Goal: Task Accomplishment & Management: Use online tool/utility

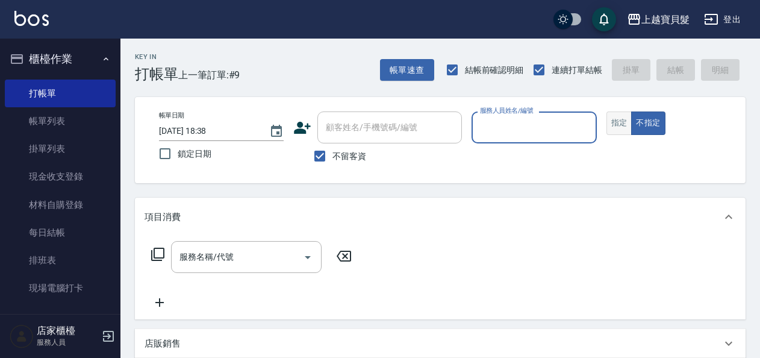
click at [623, 114] on button "指定" at bounding box center [619, 122] width 26 height 23
click at [527, 130] on input "服務人員姓名/編號" at bounding box center [534, 127] width 114 height 21
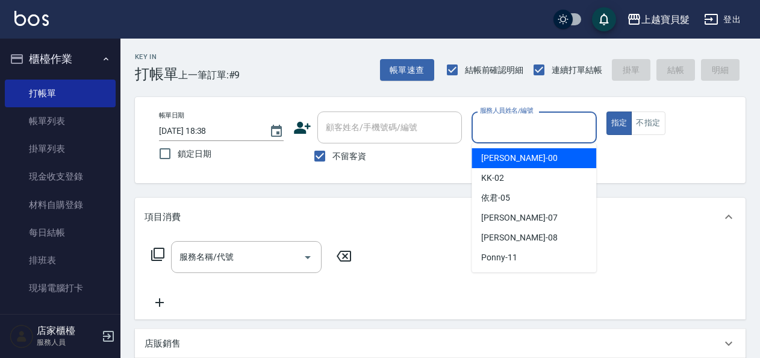
click at [513, 159] on div "小華 -00" at bounding box center [533, 158] width 125 height 20
type input "小華-00"
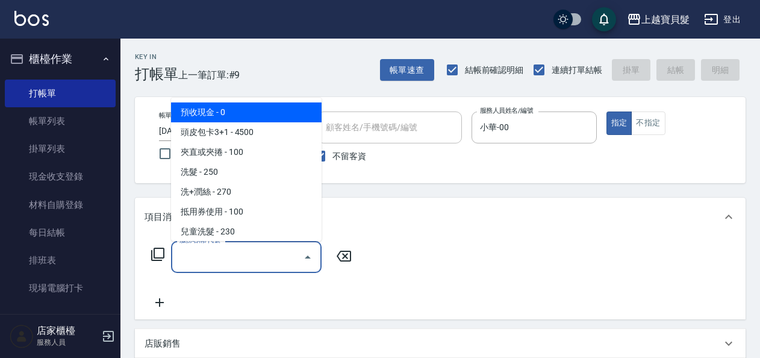
click at [177, 258] on input "服務名稱/代號" at bounding box center [237, 256] width 122 height 21
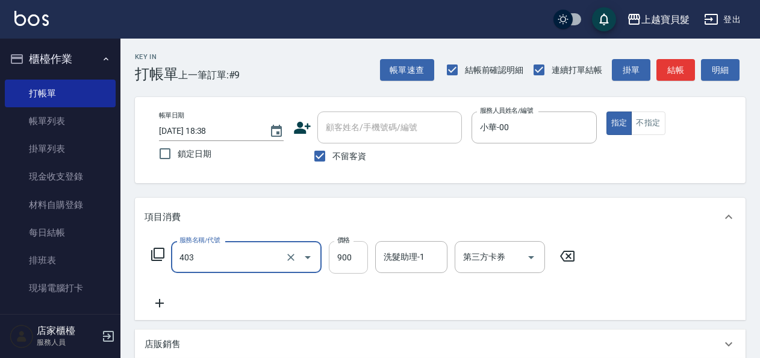
type input "補染(403)"
click at [347, 258] on input "900" at bounding box center [348, 257] width 39 height 33
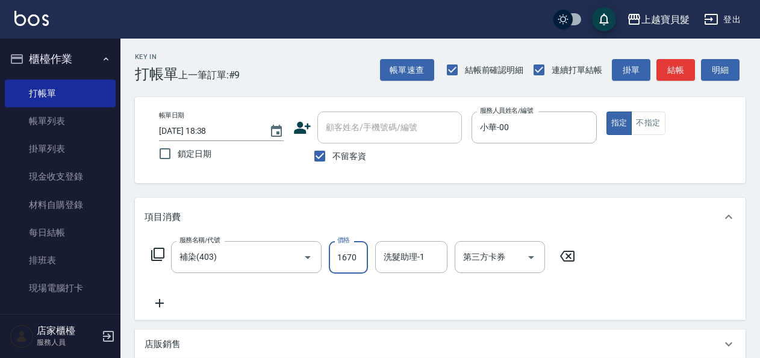
type input "1670"
click at [159, 303] on icon at bounding box center [159, 303] width 8 height 8
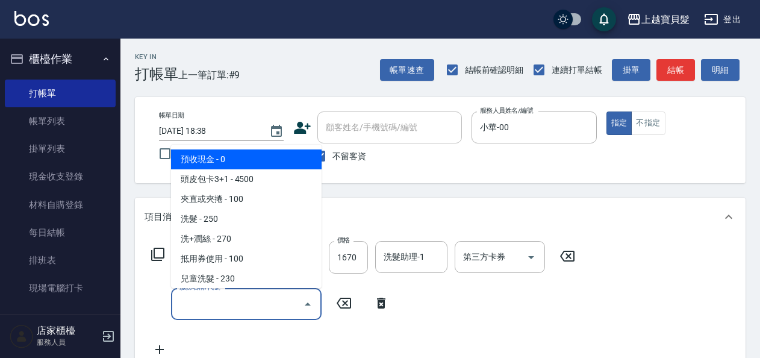
click at [217, 306] on input "服務名稱/代號" at bounding box center [237, 303] width 122 height 21
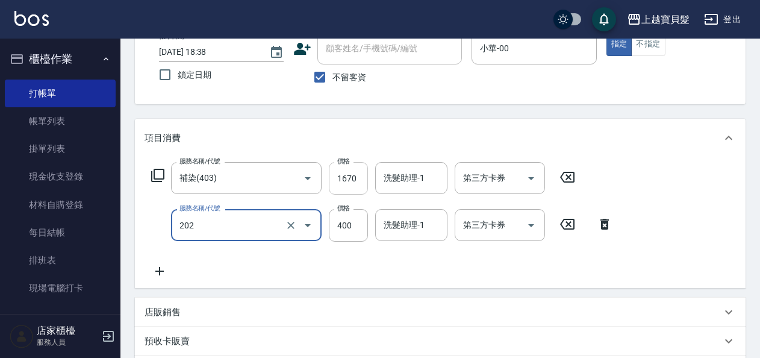
scroll to position [60, 0]
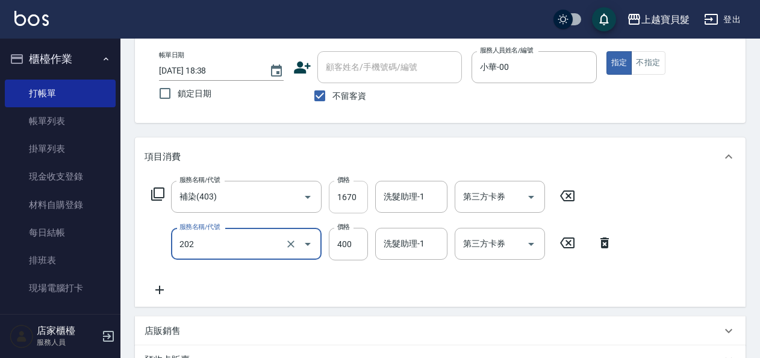
type input "剪髮(202)"
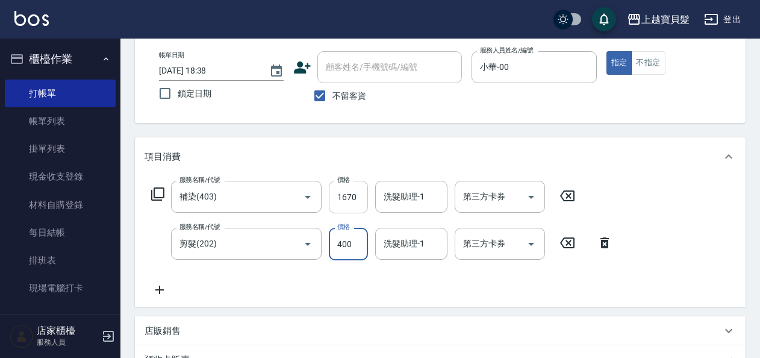
click at [348, 200] on input "1670" at bounding box center [348, 197] width 39 height 33
click at [346, 195] on input "1670" at bounding box center [348, 197] width 39 height 33
drag, startPoint x: 346, startPoint y: 195, endPoint x: 361, endPoint y: 199, distance: 16.2
click at [361, 199] on input "1670" at bounding box center [348, 197] width 39 height 33
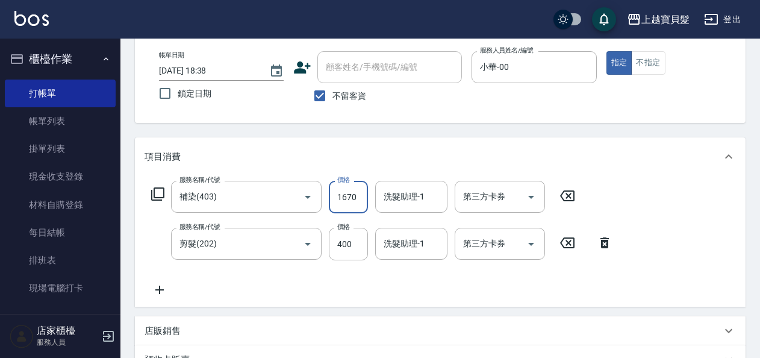
click at [357, 196] on input "1670" at bounding box center [348, 197] width 39 height 33
type input "1700"
drag, startPoint x: 353, startPoint y: 291, endPoint x: 378, endPoint y: 284, distance: 26.1
click at [366, 287] on div "服務名稱/代號 補染(403) 服務名稱/代號 價格 1700 價格 洗髮助理-1 洗髮助理-1 第三方卡券 第三方卡券 服務名稱/代號 剪髮(202) 服務…" at bounding box center [381, 239] width 475 height 116
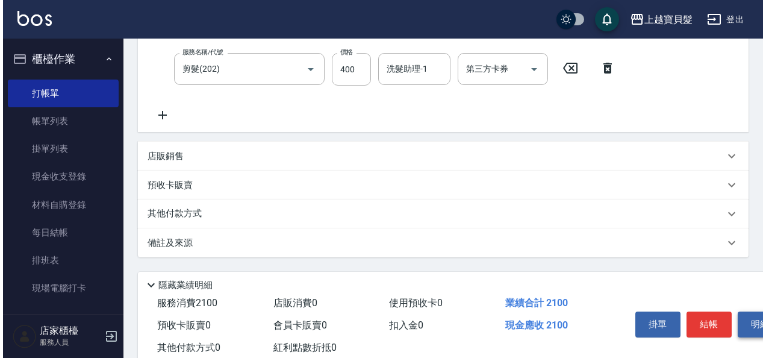
scroll to position [269, 0]
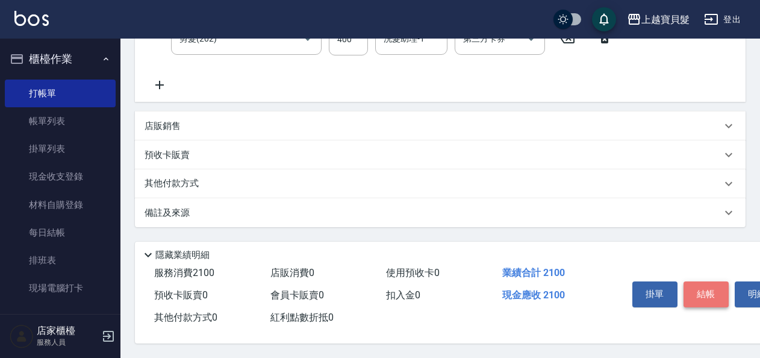
click at [716, 297] on button "結帳" at bounding box center [705, 293] width 45 height 25
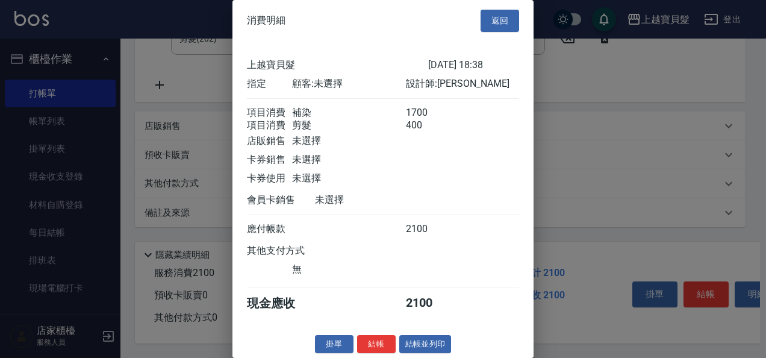
scroll to position [17, 0]
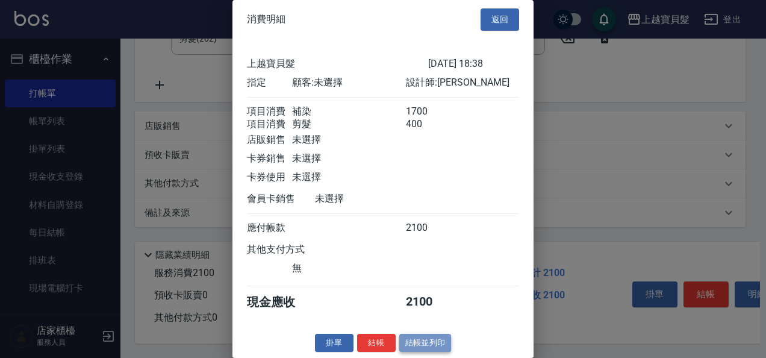
click at [417, 336] on button "結帳並列印" at bounding box center [425, 343] width 52 height 19
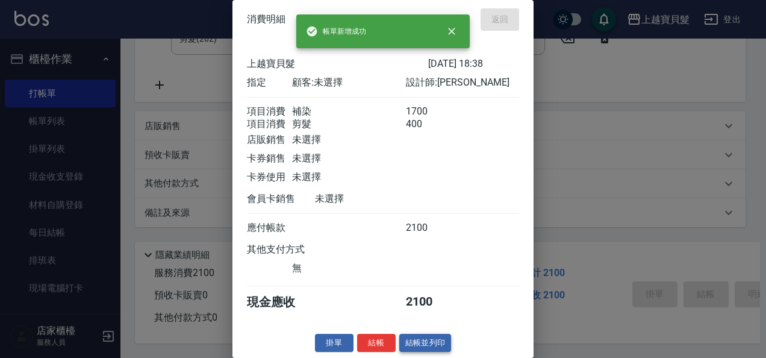
type input "[DATE] 19:32"
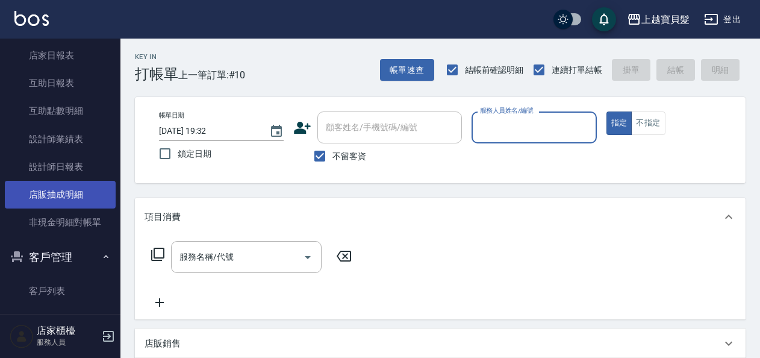
scroll to position [361, 0]
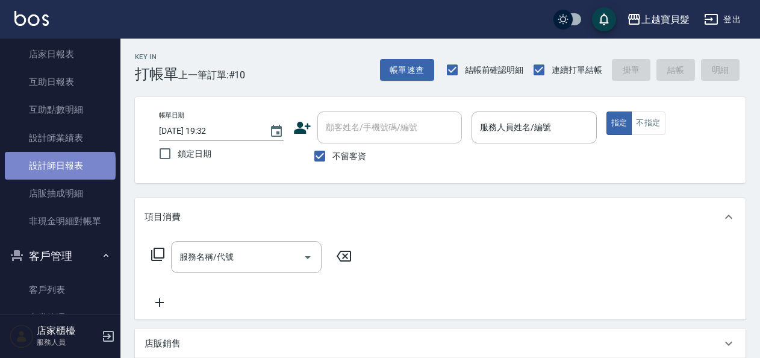
click at [59, 167] on link "設計師日報表" at bounding box center [60, 166] width 111 height 28
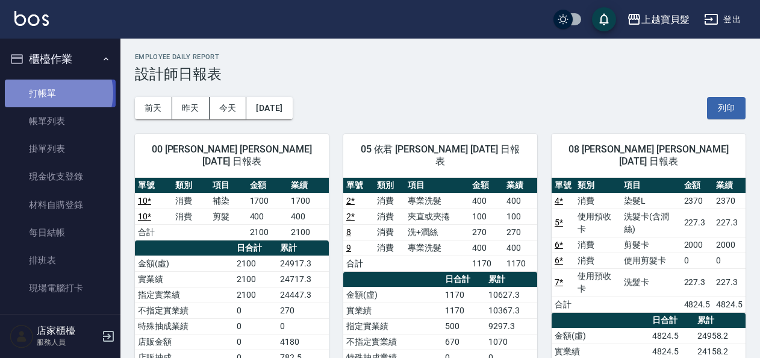
click at [58, 93] on link "打帳單" at bounding box center [60, 93] width 111 height 28
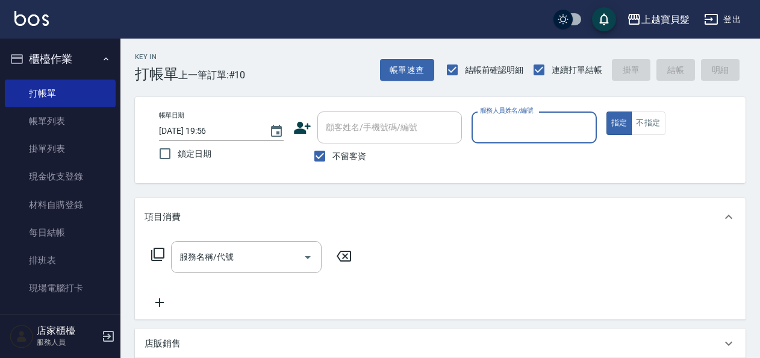
click at [541, 136] on input "服務人員姓名/編號" at bounding box center [534, 127] width 114 height 21
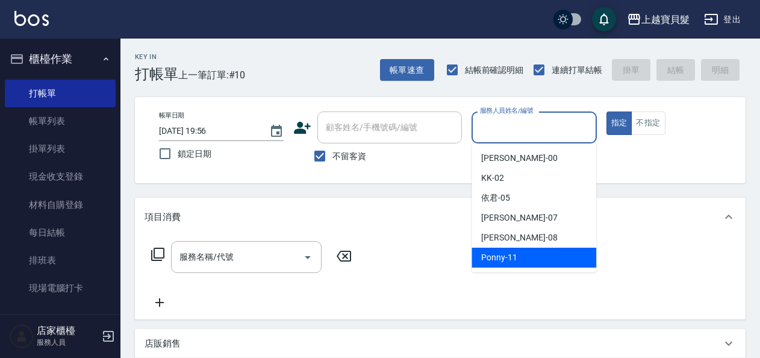
click at [515, 256] on span "Ponny -11" at bounding box center [499, 257] width 36 height 13
type input "Ponny-11"
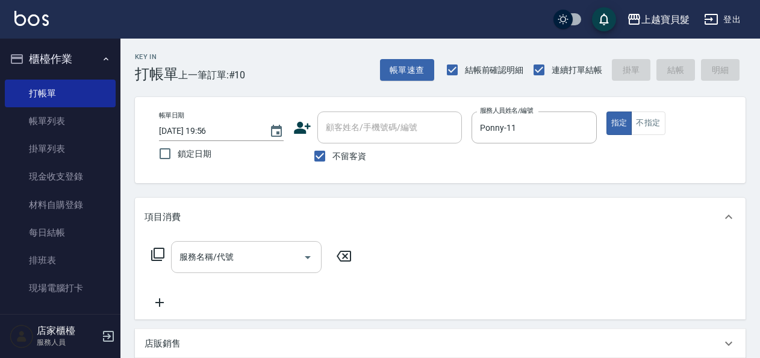
drag, startPoint x: 230, startPoint y: 275, endPoint x: 240, endPoint y: 258, distance: 19.4
click at [231, 275] on div "服務名稱/代號 服務名稱/代號" at bounding box center [251, 275] width 214 height 69
click at [237, 256] on input "服務名稱/代號" at bounding box center [237, 256] width 122 height 21
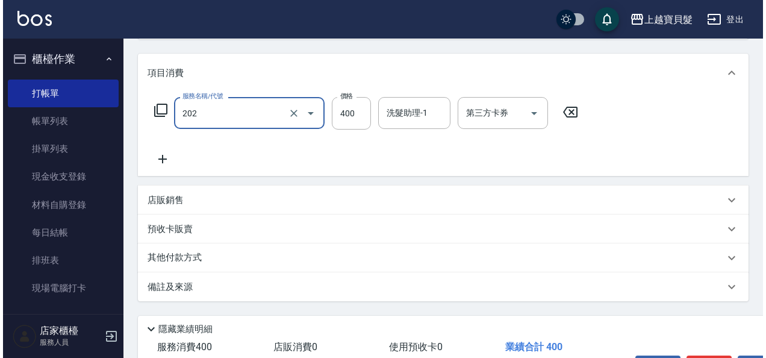
scroll to position [222, 0]
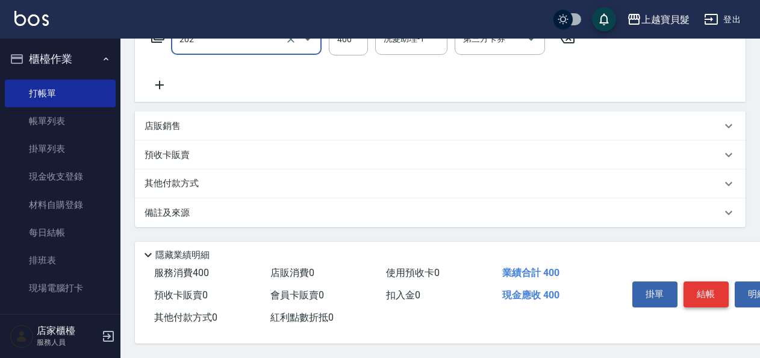
type input "剪髮(202)"
click at [696, 285] on button "結帳" at bounding box center [705, 293] width 45 height 25
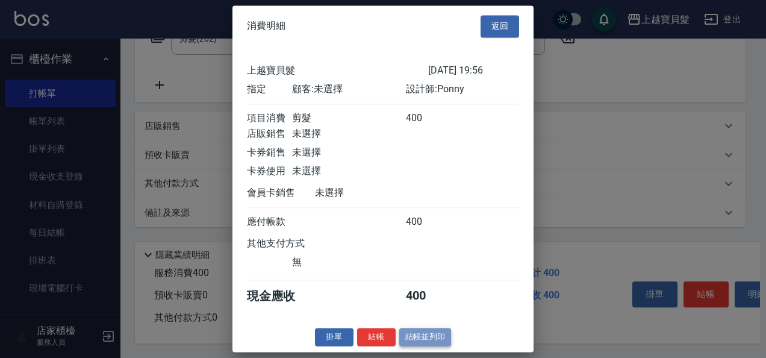
click at [413, 343] on button "結帳並列印" at bounding box center [425, 337] width 52 height 19
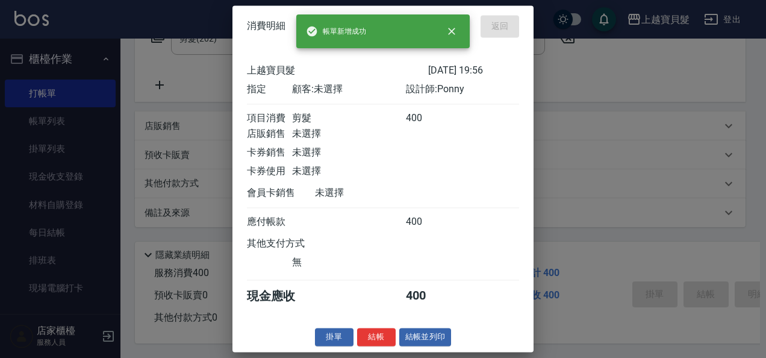
type input "[DATE] 19:57"
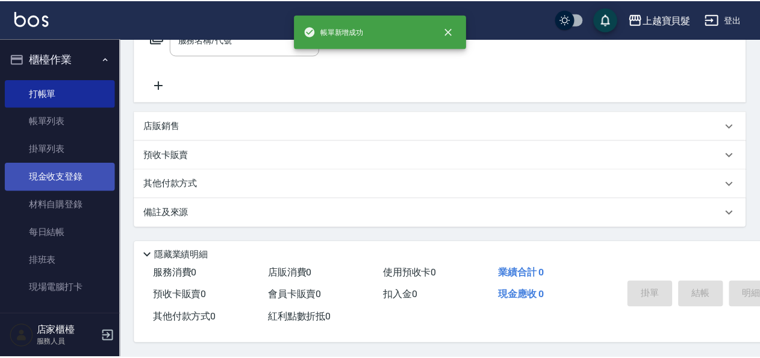
scroll to position [0, 0]
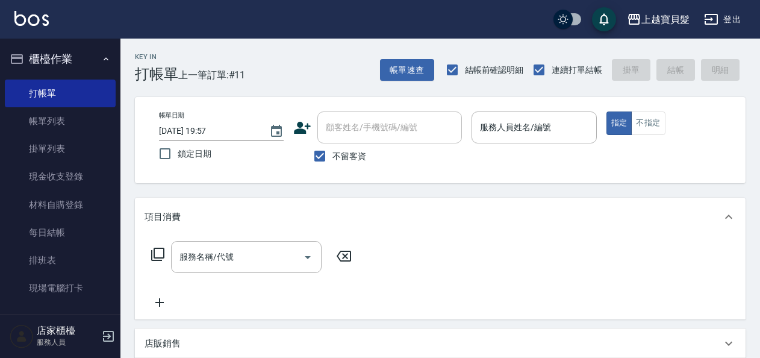
click at [157, 249] on icon at bounding box center [158, 254] width 14 height 14
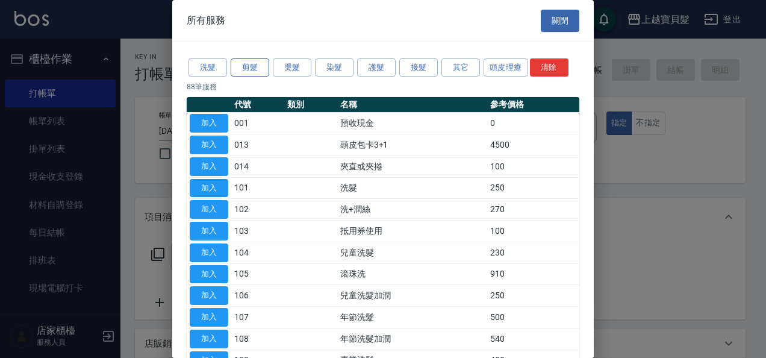
click at [255, 70] on button "剪髮" at bounding box center [250, 67] width 39 height 19
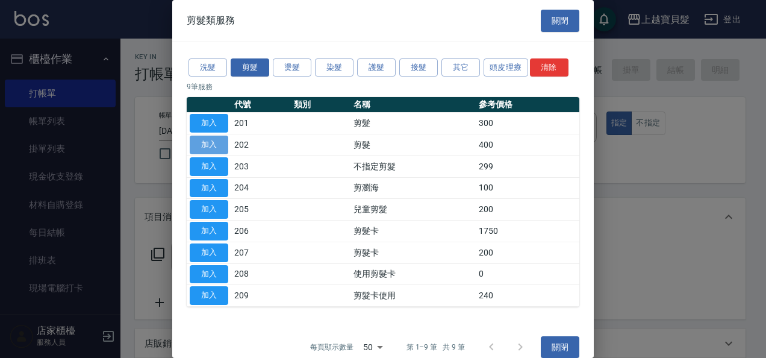
click at [202, 146] on button "加入" at bounding box center [209, 144] width 39 height 19
type input "剪髮(202)"
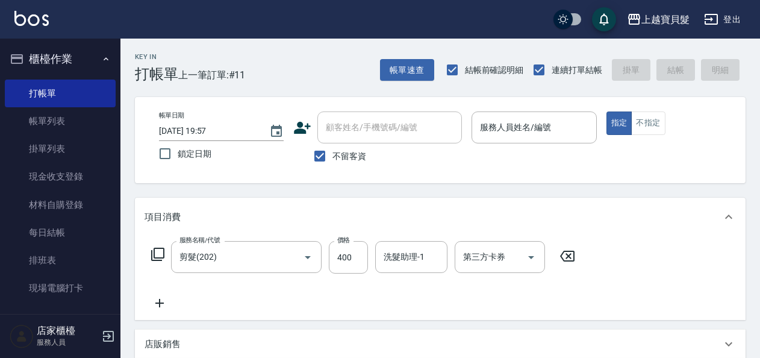
click at [160, 249] on icon at bounding box center [158, 254] width 14 height 14
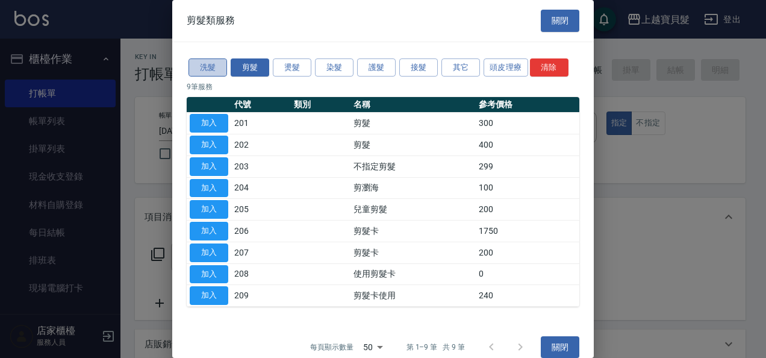
click at [213, 66] on button "洗髮" at bounding box center [207, 67] width 39 height 19
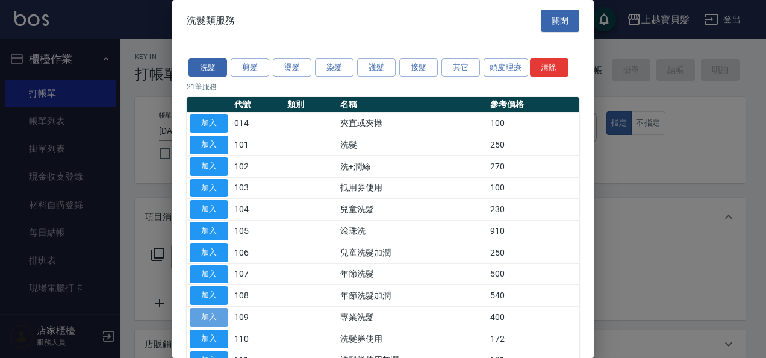
click at [201, 315] on button "加入" at bounding box center [209, 317] width 39 height 19
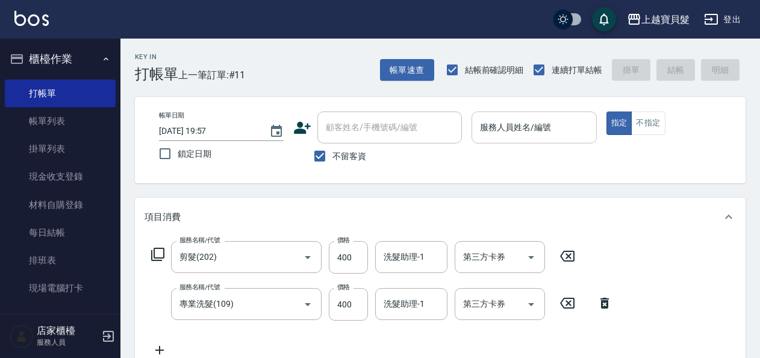
click at [538, 126] on input "服務人員姓名/編號" at bounding box center [534, 127] width 114 height 21
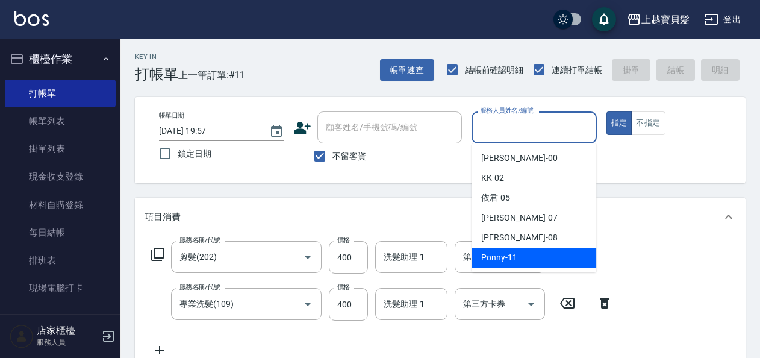
click at [557, 252] on div "Ponny -11" at bounding box center [533, 257] width 125 height 20
type input "Ponny-11"
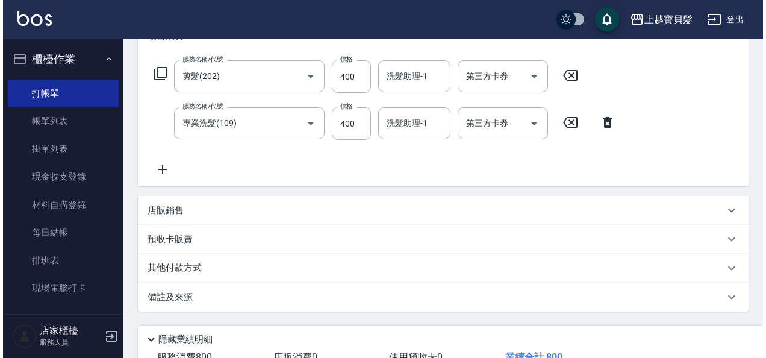
scroll to position [269, 0]
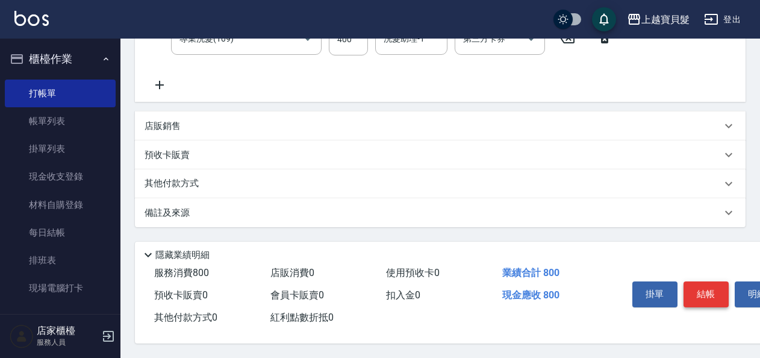
click at [705, 281] on button "結帳" at bounding box center [705, 293] width 45 height 25
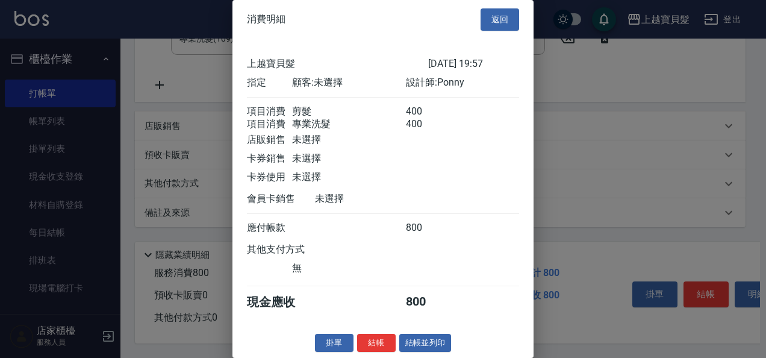
scroll to position [17, 0]
click at [434, 338] on button "結帳並列印" at bounding box center [425, 343] width 52 height 19
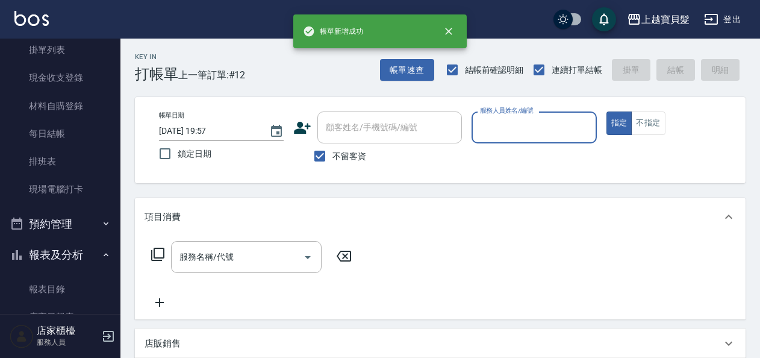
scroll to position [361, 0]
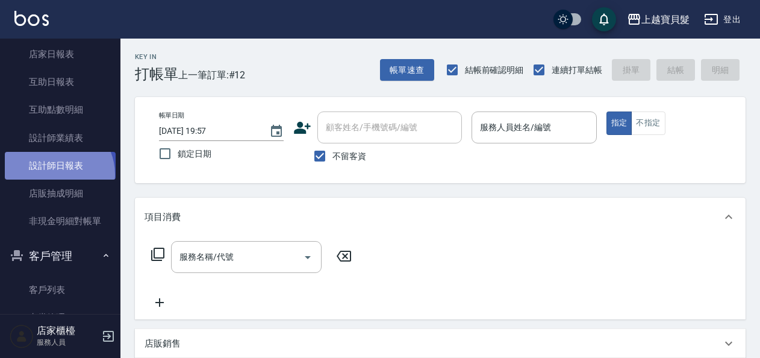
click at [53, 175] on link "設計師日報表" at bounding box center [60, 166] width 111 height 28
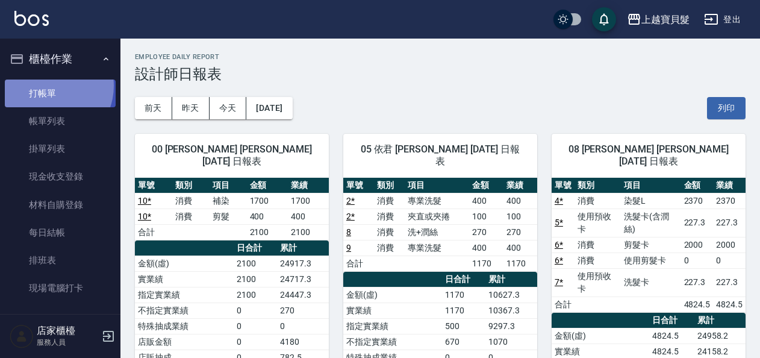
click at [49, 85] on link "打帳單" at bounding box center [60, 93] width 111 height 28
